Goal: Transaction & Acquisition: Purchase product/service

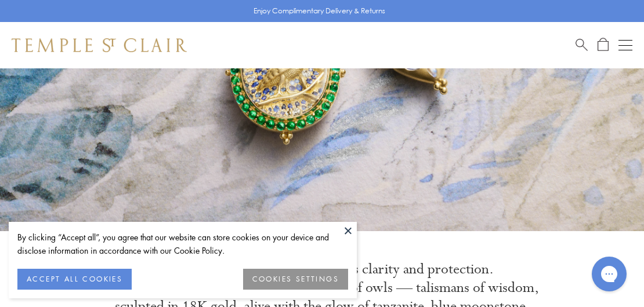
scroll to position [216, 0]
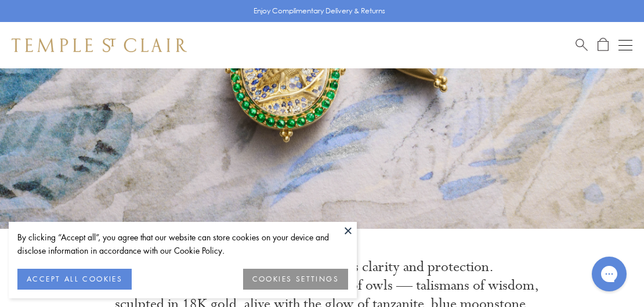
click at [48, 277] on button "ACCEPT ALL COOKIES" at bounding box center [74, 279] width 114 height 21
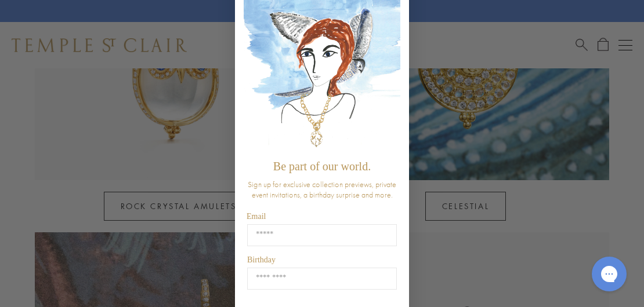
scroll to position [52, 0]
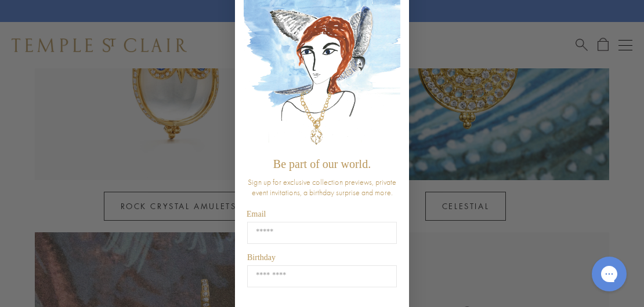
click at [178, 185] on div "Close dialog Be part of our world. Sign up for exclusive collection previews, p…" at bounding box center [322, 153] width 644 height 307
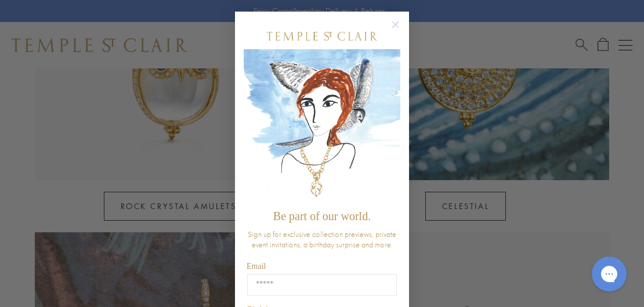
scroll to position [0, 0]
click at [393, 22] on circle "Close dialog" at bounding box center [395, 25] width 14 height 14
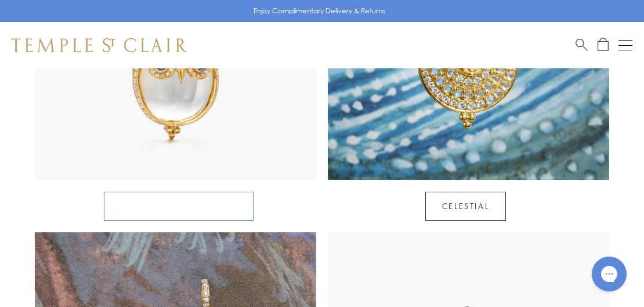
click at [210, 192] on link "Rock Crystal Amulets" at bounding box center [179, 206] width 150 height 29
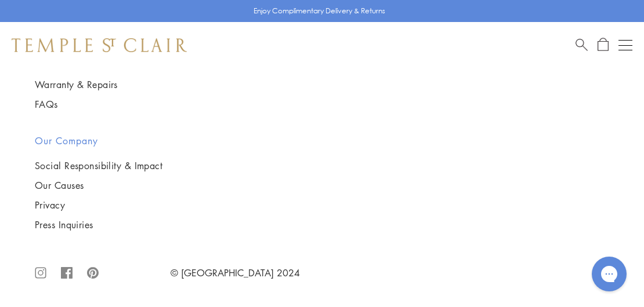
scroll to position [4718, 0]
click at [0, 0] on img at bounding box center [0, 0] width 0 height 0
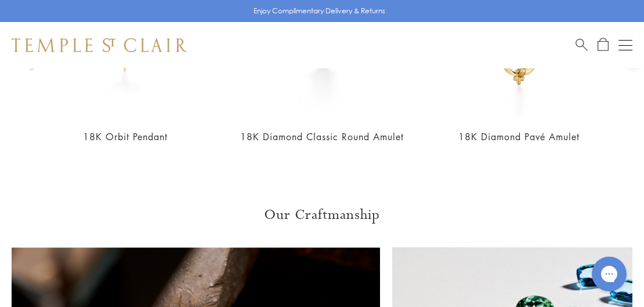
scroll to position [1195, 0]
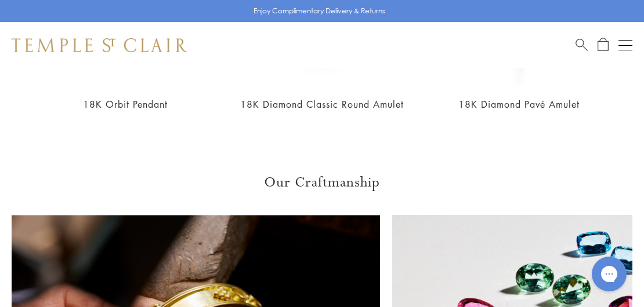
scroll to position [1229, 0]
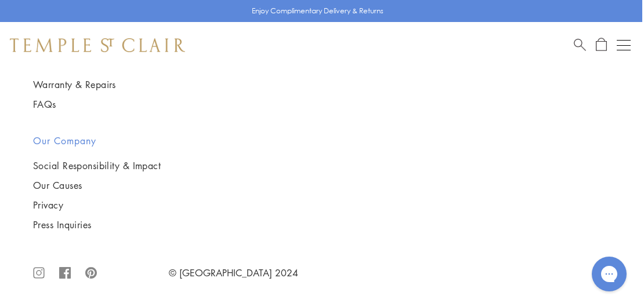
scroll to position [2381, 1]
click at [579, 46] on span "Search" at bounding box center [580, 44] width 12 height 12
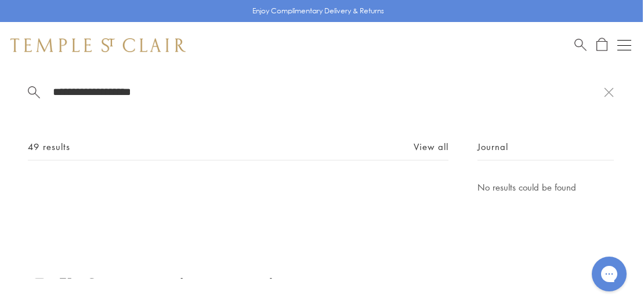
scroll to position [0, 0]
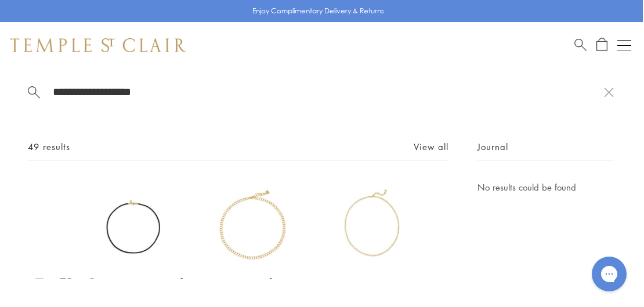
type input "**********"
click at [627, 43] on button "Open navigation" at bounding box center [624, 45] width 14 height 14
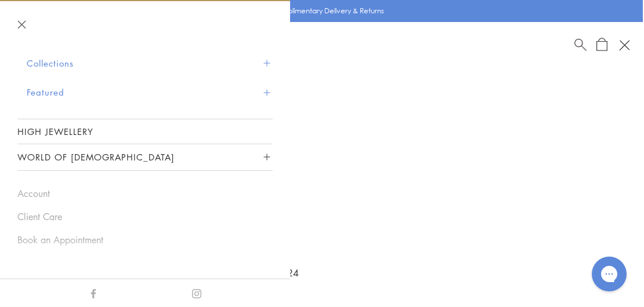
scroll to position [74, 0]
